Goal: Task Accomplishment & Management: Use online tool/utility

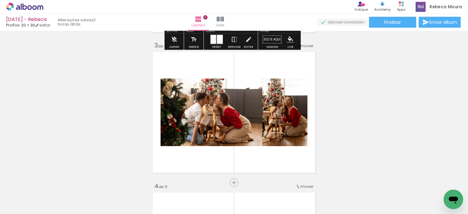
scroll to position [305, 0]
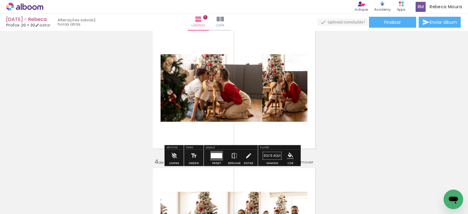
click at [193, 97] on quentale-photo at bounding box center [212, 88] width 102 height 68
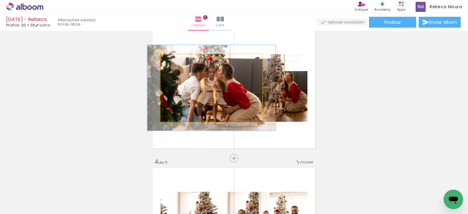
drag, startPoint x: 172, startPoint y: 60, endPoint x: 178, endPoint y: 60, distance: 5.5
type paper-slider "126"
click at [178, 60] on div at bounding box center [180, 60] width 5 height 5
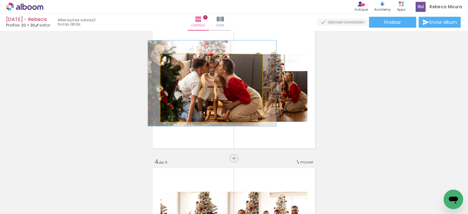
drag, startPoint x: 210, startPoint y: 93, endPoint x: 210, endPoint y: 89, distance: 4.6
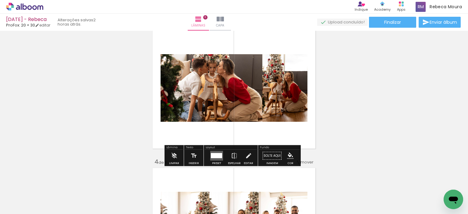
drag, startPoint x: 75, startPoint y: 110, endPoint x: 73, endPoint y: 115, distance: 6.0
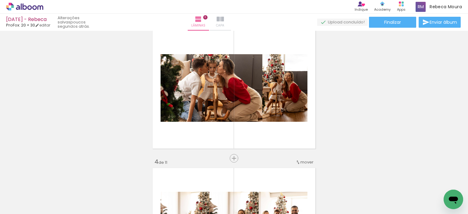
click at [224, 22] on iron-icon at bounding box center [220, 19] width 7 height 7
